Goal: Task Accomplishment & Management: Manage account settings

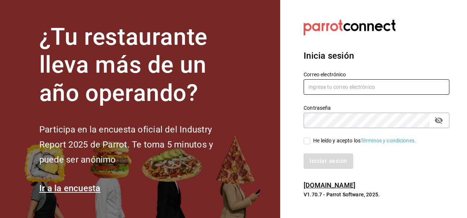
type input "[EMAIL_ADDRESS][DOMAIN_NAME]"
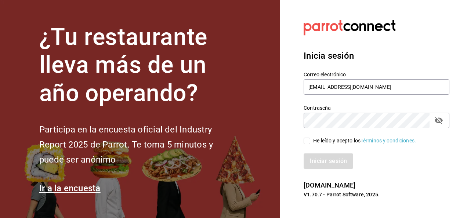
click at [306, 138] on input "He leído y acepto los Términos y condiciones." at bounding box center [306, 141] width 7 height 7
checkbox input "true"
click at [323, 162] on button "Iniciar sesión" at bounding box center [328, 160] width 50 height 15
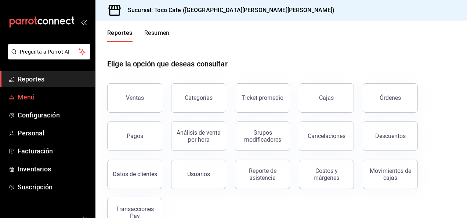
click at [23, 98] on span "Menú" at bounding box center [54, 97] width 72 height 10
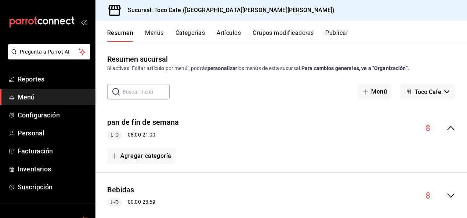
click at [127, 92] on input "text" at bounding box center [146, 91] width 47 height 15
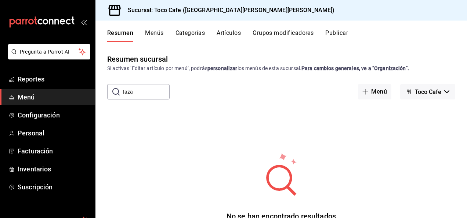
click at [152, 94] on input "taza" at bounding box center [146, 91] width 47 height 15
type input "t"
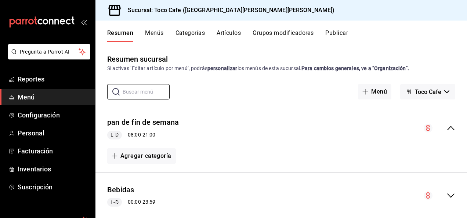
click at [227, 31] on button "Artículos" at bounding box center [228, 35] width 24 height 12
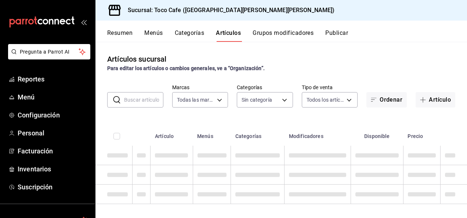
type input "fdea7fe2-7329-4e81-9849-ffa9d0970793"
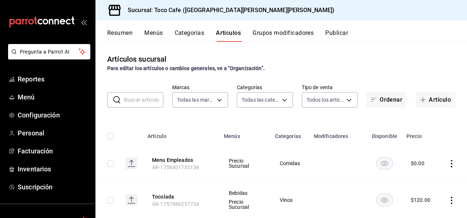
type input "1900a4aa-1fd2-4908-b363-8072e556526e,1f15949a-e33d-4fa8-be03-64aead229ede,3f693…"
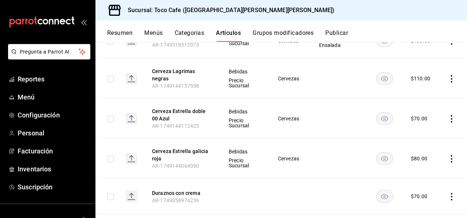
scroll to position [2166, 0]
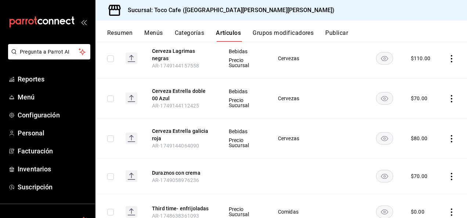
click at [195, 34] on button "Categorías" at bounding box center [190, 35] width 30 height 12
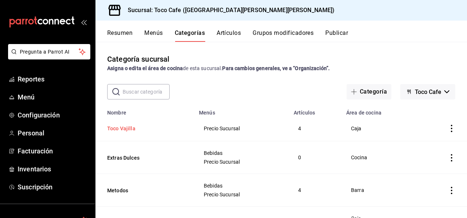
click at [128, 132] on button "Toco Vajilla" at bounding box center [143, 128] width 73 height 7
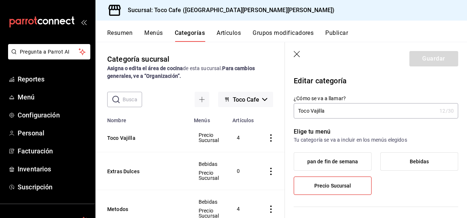
click at [270, 139] on icon "actions" at bounding box center [270, 137] width 7 height 7
click at [252, 156] on span "Editar" at bounding box center [248, 155] width 19 height 8
click at [299, 53] on icon "button" at bounding box center [296, 54] width 7 height 7
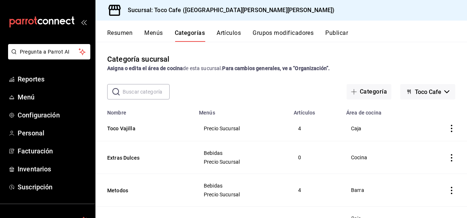
click at [448, 128] on icon "actions" at bounding box center [451, 128] width 7 height 7
click at [431, 146] on span "Editar" at bounding box center [423, 146] width 19 height 8
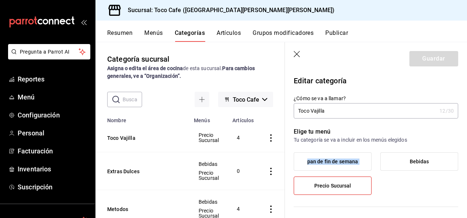
drag, startPoint x: 431, startPoint y: 146, endPoint x: 386, endPoint y: 161, distance: 47.9
click at [386, 161] on div "Elige tu menú Tu categoría se va a incluir en los menús elegidos pan de fin de …" at bounding box center [371, 163] width 173 height 91
click at [124, 139] on button "Toco Vajilla" at bounding box center [143, 137] width 73 height 7
click at [295, 54] on icon "button" at bounding box center [296, 54] width 7 height 7
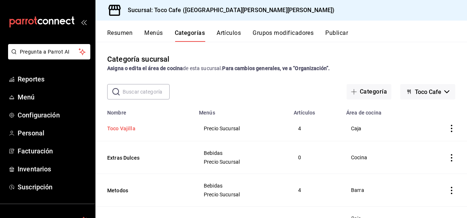
click at [118, 130] on button "Toco Vajilla" at bounding box center [143, 128] width 73 height 7
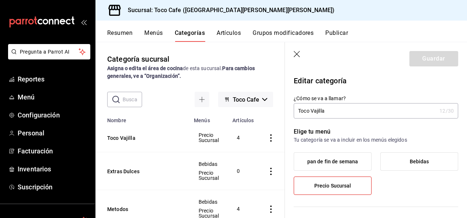
click at [349, 191] on label "Precio Sucursal" at bounding box center [332, 186] width 77 height 18
click at [0, 0] on input "Precio Sucursal" at bounding box center [0, 0] width 0 height 0
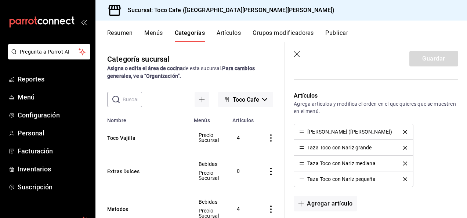
scroll to position [205, 0]
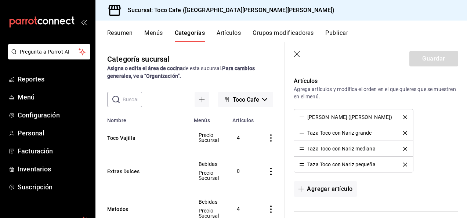
click at [403, 163] on icon "delete" at bounding box center [405, 165] width 4 height 4
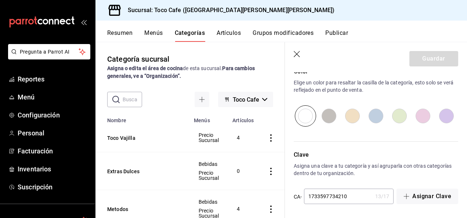
scroll to position [189, 0]
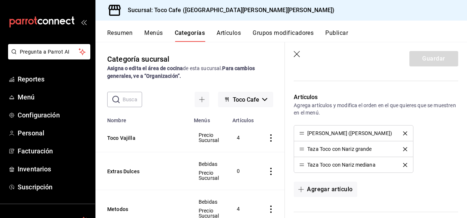
click at [262, 99] on icon "button" at bounding box center [264, 99] width 5 height 3
click at [445, 133] on div at bounding box center [233, 109] width 467 height 218
drag, startPoint x: 358, startPoint y: 136, endPoint x: 347, endPoint y: 135, distance: 11.4
click at [347, 135] on li "[PERSON_NAME] ([PERSON_NAME])" at bounding box center [353, 133] width 119 height 16
click at [347, 135] on div "[PERSON_NAME] ([PERSON_NAME])" at bounding box center [349, 133] width 85 height 5
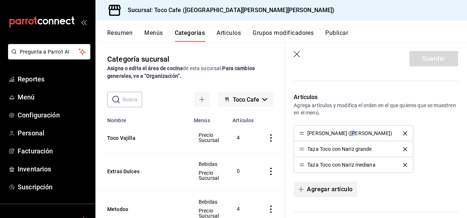
click at [313, 190] on button "Agregar artículo" at bounding box center [324, 189] width 63 height 15
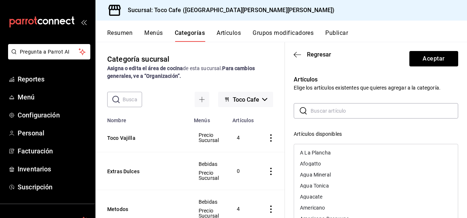
click at [322, 113] on input "text" at bounding box center [383, 110] width 147 height 15
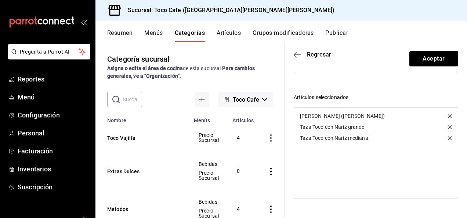
scroll to position [161, 0]
type input "Taza Toco Chica"
click at [416, 58] on button "Aceptar" at bounding box center [433, 58] width 49 height 15
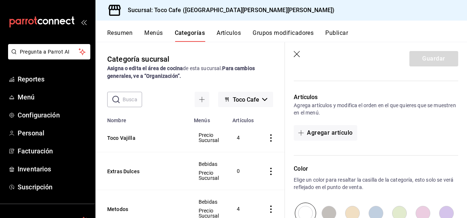
click at [270, 136] on icon "actions" at bounding box center [270, 137] width 7 height 7
click at [247, 158] on span "Editar" at bounding box center [248, 155] width 19 height 8
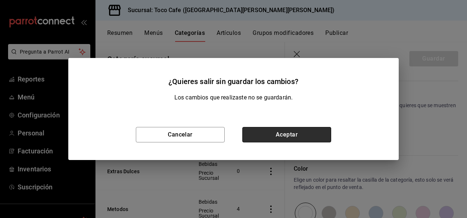
click at [284, 134] on button "Aceptar" at bounding box center [286, 134] width 89 height 15
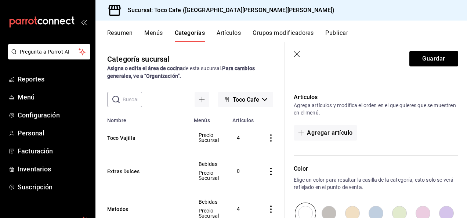
click at [272, 138] on icon "actions" at bounding box center [270, 137] width 7 height 7
click at [247, 153] on span "Editar" at bounding box center [248, 155] width 19 height 8
click at [431, 60] on button "Guardar" at bounding box center [433, 58] width 49 height 15
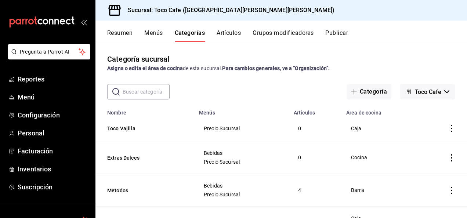
click at [448, 126] on icon "actions" at bounding box center [451, 128] width 7 height 7
click at [406, 144] on icon at bounding box center [405, 146] width 9 height 9
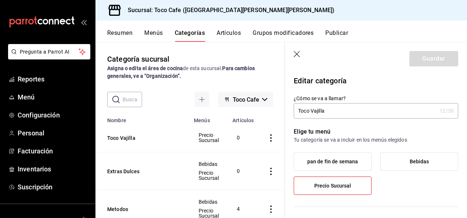
click at [259, 97] on button "Toco Cafe" at bounding box center [245, 99] width 55 height 15
click at [264, 76] on div at bounding box center [233, 109] width 467 height 218
click at [270, 35] on button "Grupos modificadores" at bounding box center [282, 35] width 61 height 12
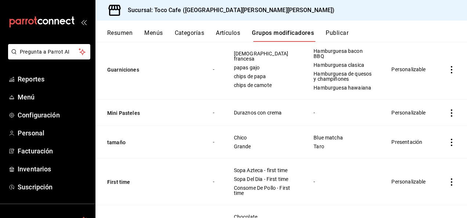
scroll to position [460, 0]
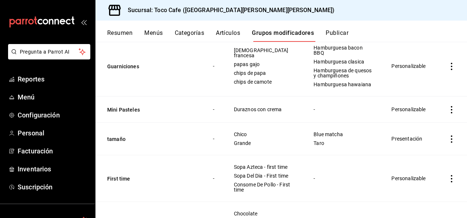
click at [222, 34] on button "Artículos" at bounding box center [228, 35] width 24 height 12
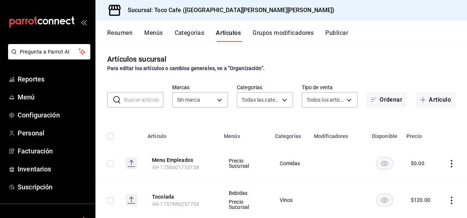
type input "1900a4aa-1fd2-4908-b363-8072e556526e,1f15949a-e33d-4fa8-be03-64aead229ede,3f693…"
type input "fdea7fe2-7329-4e81-9849-ffa9d0970793"
click at [142, 102] on input "text" at bounding box center [143, 99] width 39 height 15
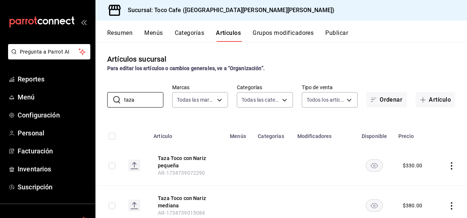
type input "taza"
click at [136, 164] on icon at bounding box center [134, 163] width 4 height 3
click at [411, 165] on div "$ 330.00" at bounding box center [411, 165] width 19 height 7
click at [451, 165] on icon "actions" at bounding box center [451, 165] width 1 height 7
click at [427, 168] on span "Editar" at bounding box center [423, 169] width 19 height 8
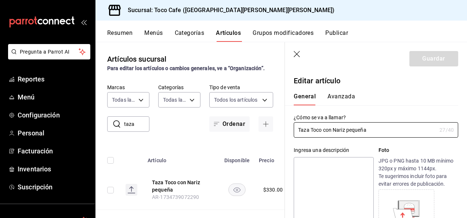
type input "$330.00"
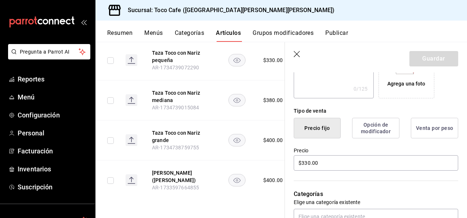
scroll to position [135, 0]
click at [179, 130] on button "Taza Toco con Nariz grande" at bounding box center [181, 136] width 59 height 15
click at [307, 162] on input "$400.00" at bounding box center [375, 162] width 164 height 15
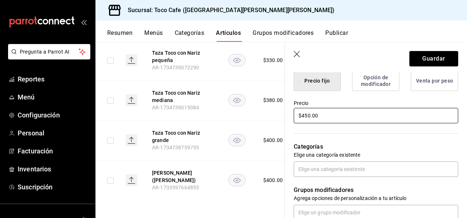
scroll to position [205, 0]
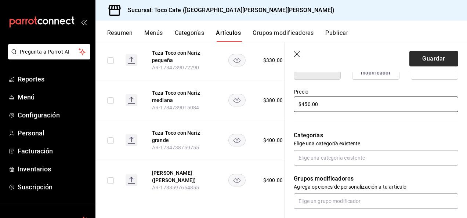
type input "$450.00"
click at [419, 60] on button "Guardar" at bounding box center [433, 58] width 49 height 15
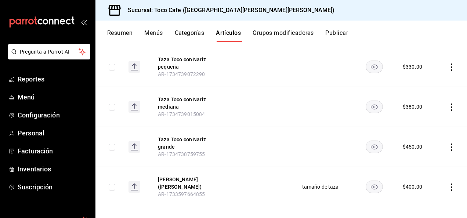
scroll to position [105, 0]
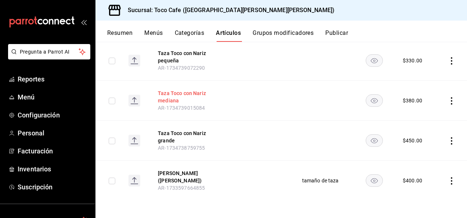
click at [163, 102] on button "Taza Toco con Nariz mediana" at bounding box center [187, 97] width 59 height 15
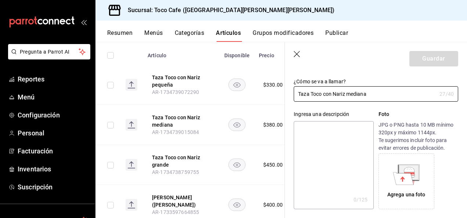
scroll to position [29, 0]
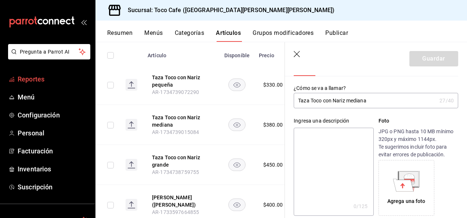
click at [40, 77] on span "Reportes" at bounding box center [54, 79] width 72 height 10
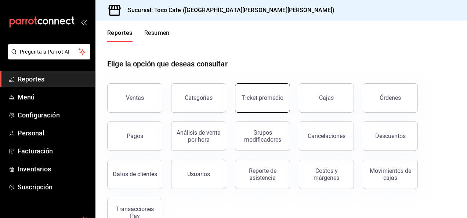
click at [257, 101] on button "Ticket promedio" at bounding box center [262, 97] width 55 height 29
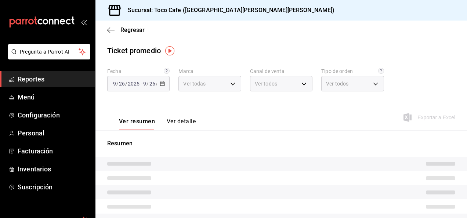
type input "fdea7fe2-7329-4e81-9849-ffa9d0970793"
type input "PARROT,UBER_EATS,RAPPI,DIDI_FOOD,ONLINE"
type input "c12429d9-aba4-4405-bc56-09495f956521,144b5bbe-f5e4-47e1-84a8-457512dbd7f3,1261d…"
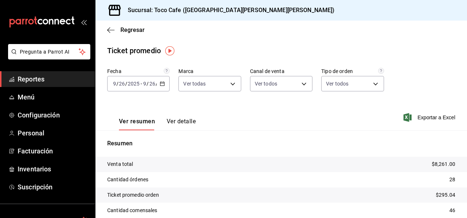
click at [176, 120] on button "Ver detalle" at bounding box center [181, 124] width 29 height 12
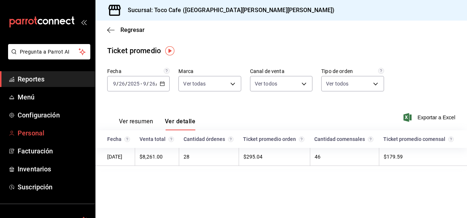
click at [29, 134] on span "Personal" at bounding box center [54, 133] width 72 height 10
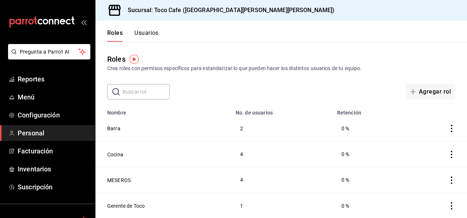
click at [448, 127] on icon "actions" at bounding box center [451, 128] width 7 height 7
click at [350, 89] on div at bounding box center [233, 109] width 467 height 218
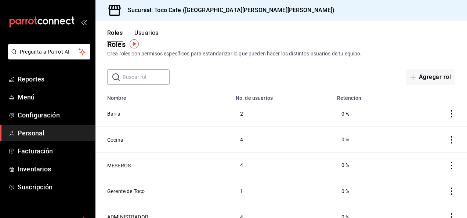
scroll to position [25, 0]
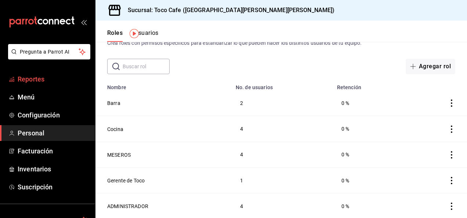
click at [32, 78] on span "Reportes" at bounding box center [54, 79] width 72 height 10
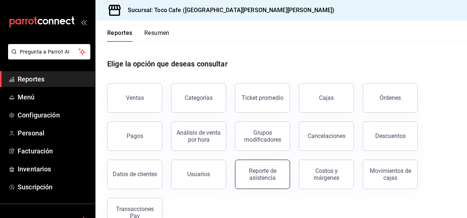
click at [258, 175] on div "Reporte de asistencia" at bounding box center [262, 174] width 45 height 14
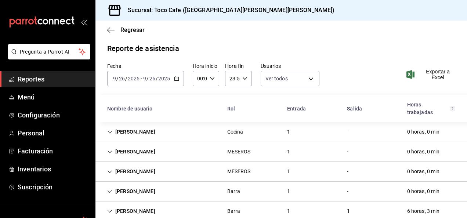
scroll to position [17, 0]
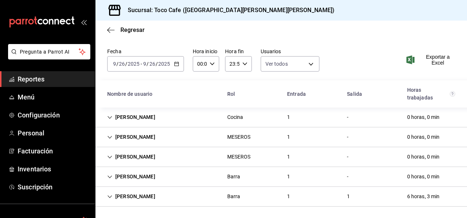
click at [211, 64] on \(Stroke\) "button" at bounding box center [212, 63] width 4 height 3
click at [308, 63] on div at bounding box center [233, 109] width 467 height 218
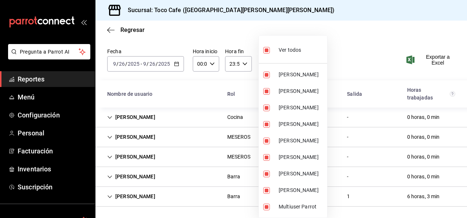
click at [308, 63] on body "Pregunta a Parrot AI Reportes Menú Configuración Personal Facturación Inventari…" at bounding box center [233, 109] width 467 height 218
click at [301, 51] on li "Ver todos" at bounding box center [293, 50] width 68 height 22
checkbox input "false"
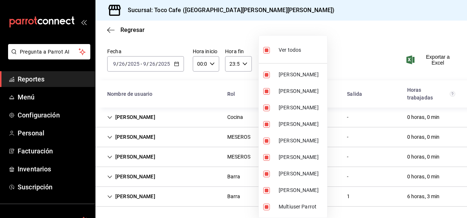
checkbox input "false"
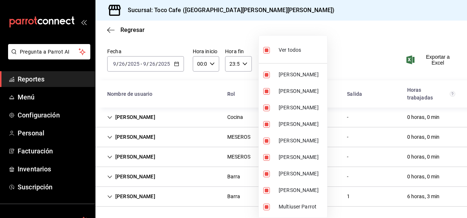
checkbox input "false"
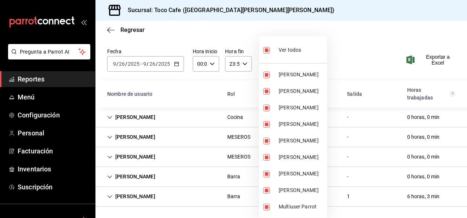
checkbox input "false"
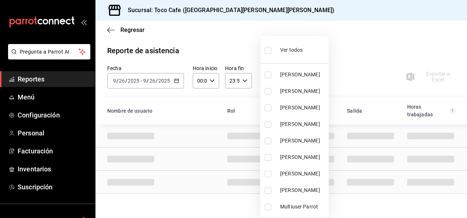
click at [386, 48] on div at bounding box center [233, 109] width 467 height 218
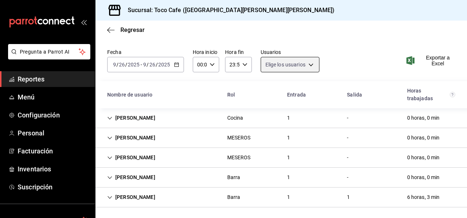
scroll to position [17, 0]
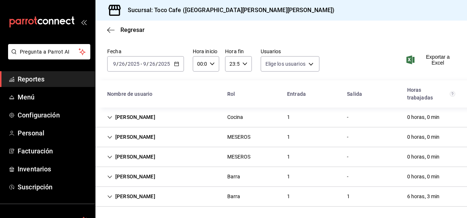
click at [211, 63] on icon "button" at bounding box center [211, 63] width 5 height 5
click at [203, 62] on div at bounding box center [233, 109] width 467 height 218
click at [199, 63] on input "00:00" at bounding box center [200, 63] width 14 height 15
click at [199, 83] on span "00" at bounding box center [198, 83] width 1 height 6
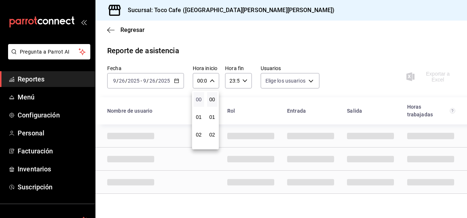
scroll to position [0, 0]
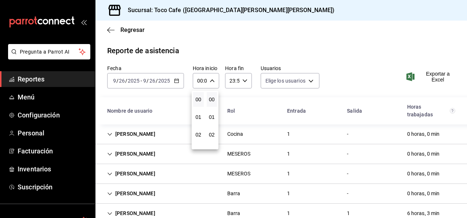
click at [464, 211] on div at bounding box center [233, 109] width 467 height 218
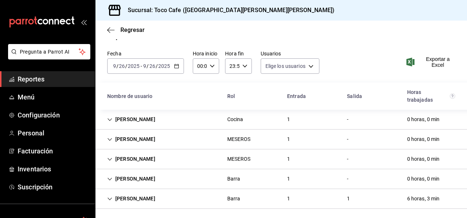
scroll to position [17, 0]
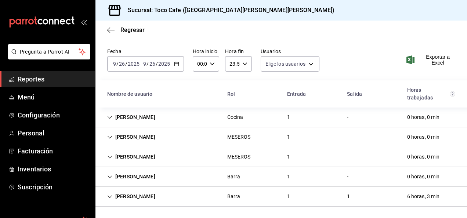
click at [345, 198] on div "1" at bounding box center [348, 197] width 15 height 14
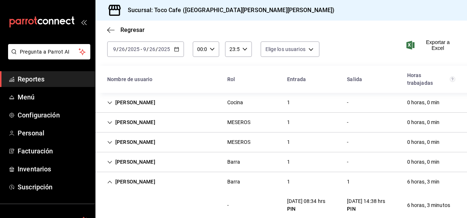
scroll to position [44, 0]
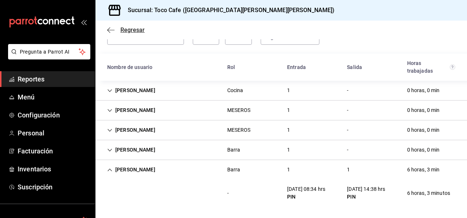
click at [112, 29] on icon "button" at bounding box center [110, 30] width 7 height 7
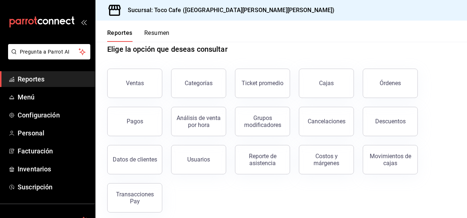
scroll to position [21, 0]
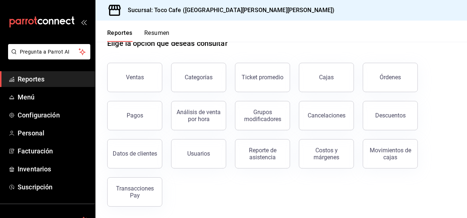
click at [91, 216] on button "Ayuda" at bounding box center [47, 220] width 95 height 15
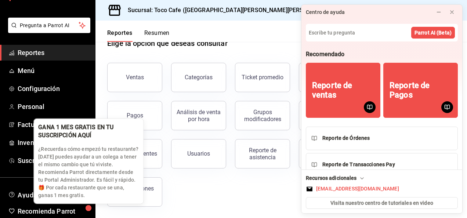
scroll to position [29, 0]
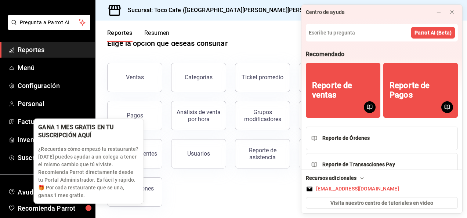
click at [92, 212] on div "button" at bounding box center [89, 208] width 8 height 8
click at [92, 212] on div "button" at bounding box center [88, 208] width 7 height 7
click at [91, 211] on div "button" at bounding box center [88, 208] width 6 height 6
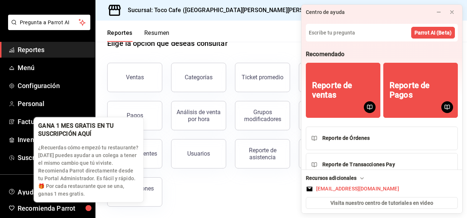
click at [91, 211] on div "button" at bounding box center [88, 208] width 6 height 6
click at [92, 212] on div "button" at bounding box center [89, 208] width 8 height 8
click at [92, 215] on body "Pregunta a Parrot AI Reportes Menú Configuración Personal Facturación Inventari…" at bounding box center [233, 109] width 467 height 218
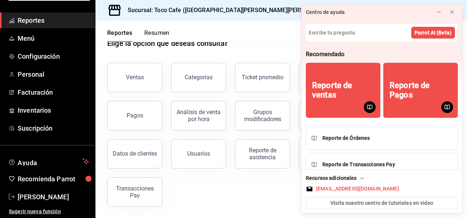
scroll to position [59, 0]
click at [49, 198] on span "[PERSON_NAME]" at bounding box center [54, 197] width 72 height 10
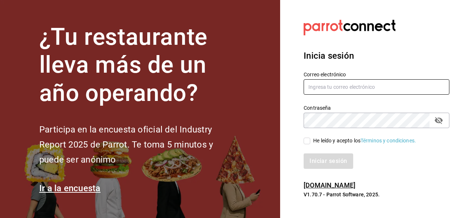
type input "[EMAIL_ADDRESS][DOMAIN_NAME]"
